Goal: Information Seeking & Learning: Learn about a topic

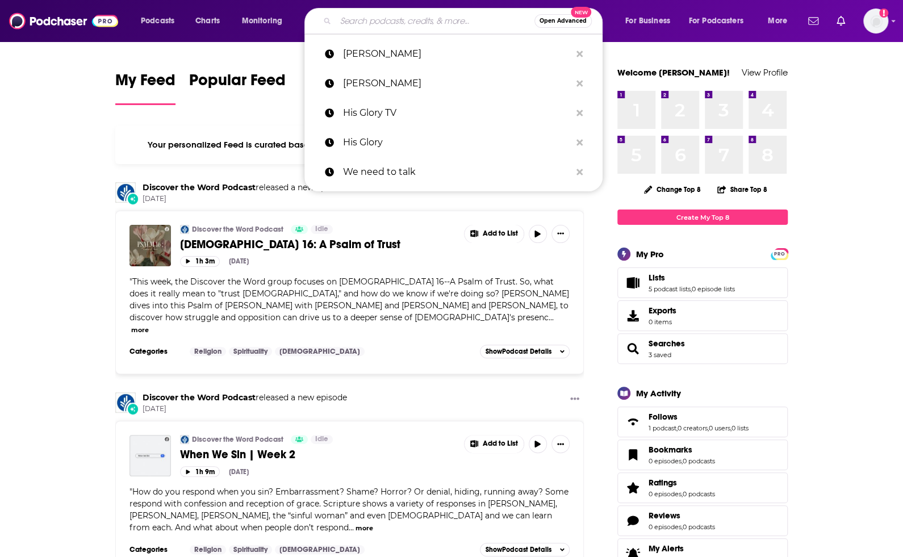
click at [359, 15] on input "Search podcasts, credits, & more..." at bounding box center [435, 21] width 199 height 18
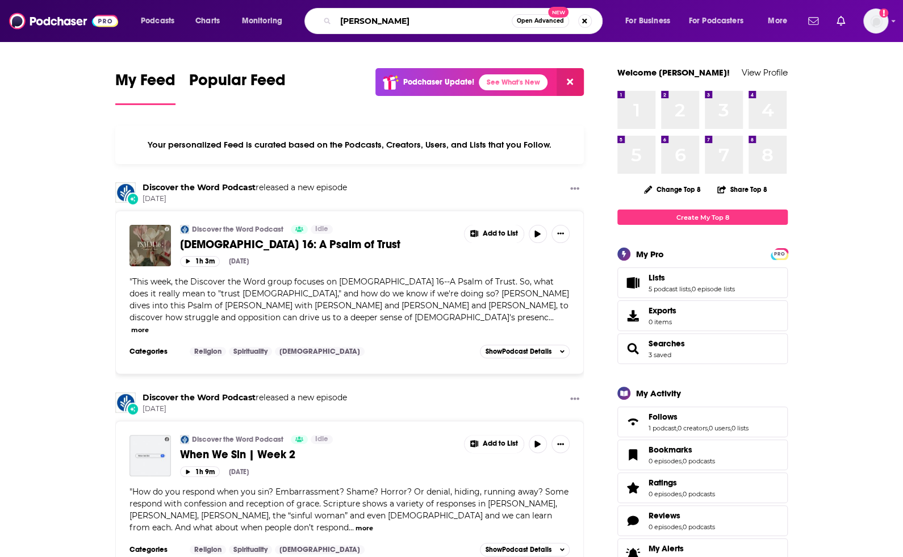
type input "[PERSON_NAME]"
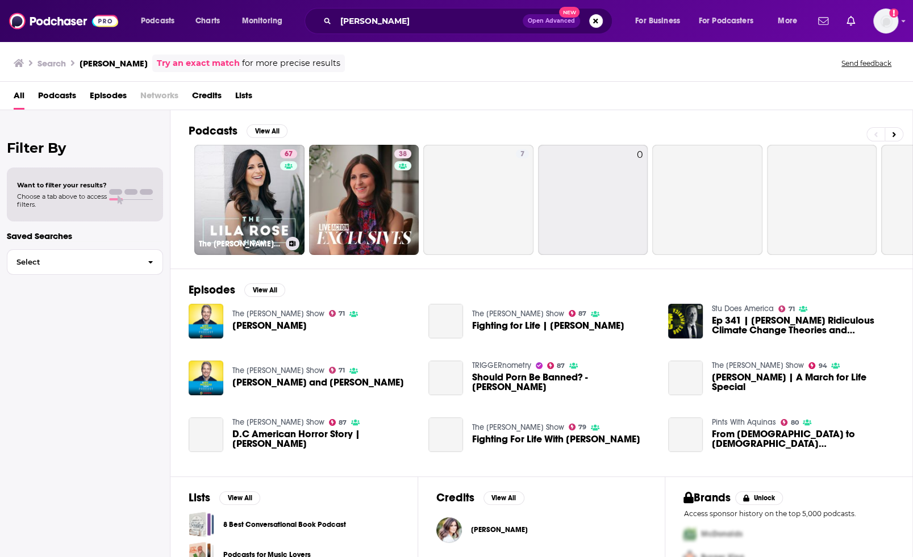
click at [270, 168] on link "67 The [PERSON_NAME] Show" at bounding box center [249, 200] width 110 height 110
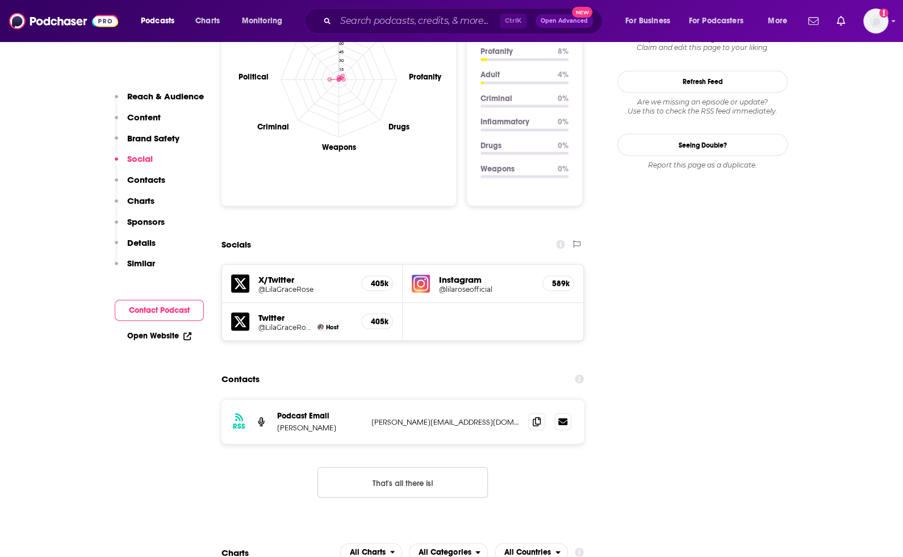
scroll to position [1199, 0]
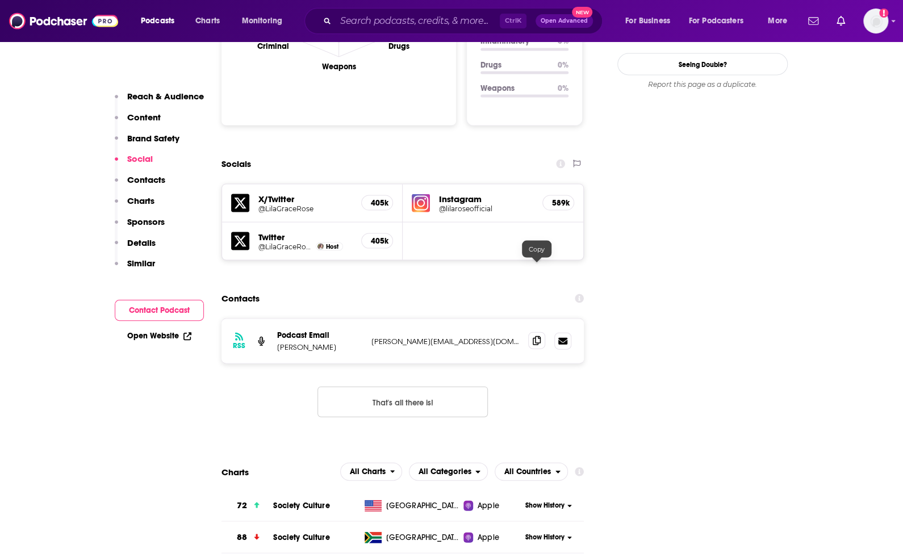
click at [542, 332] on span at bounding box center [536, 340] width 17 height 17
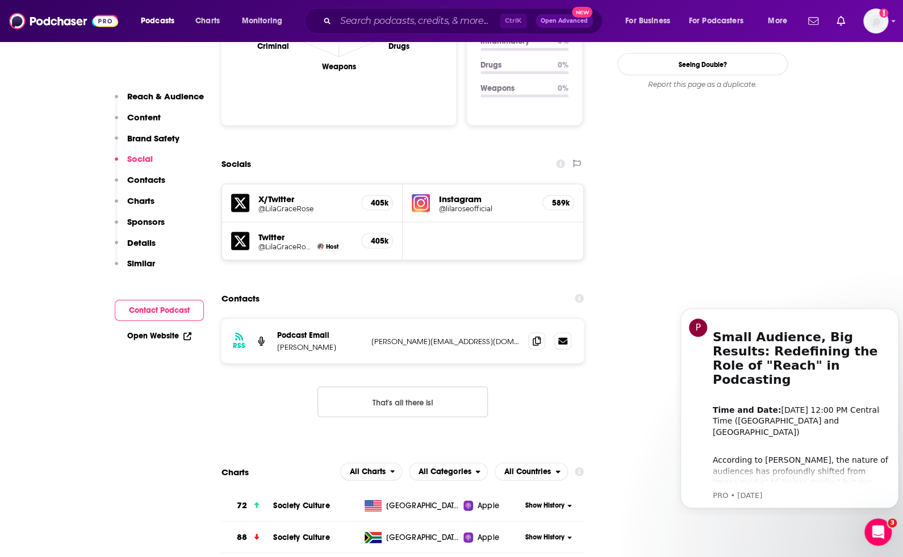
scroll to position [0, 0]
